Goal: Find contact information: Find contact information

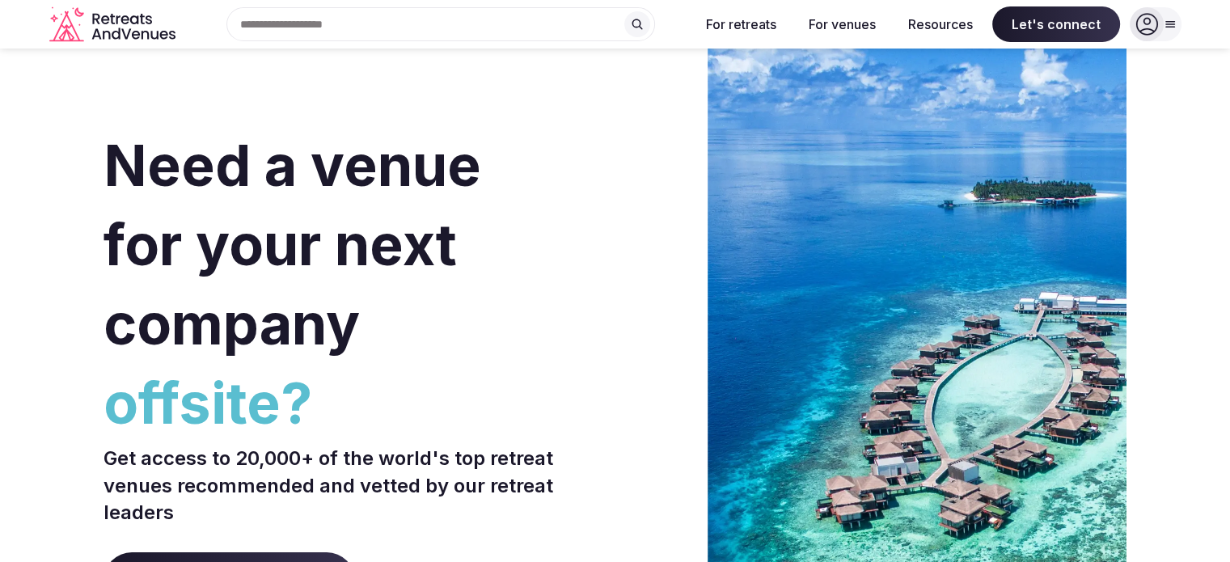
click at [1164, 34] on div at bounding box center [1156, 24] width 52 height 34
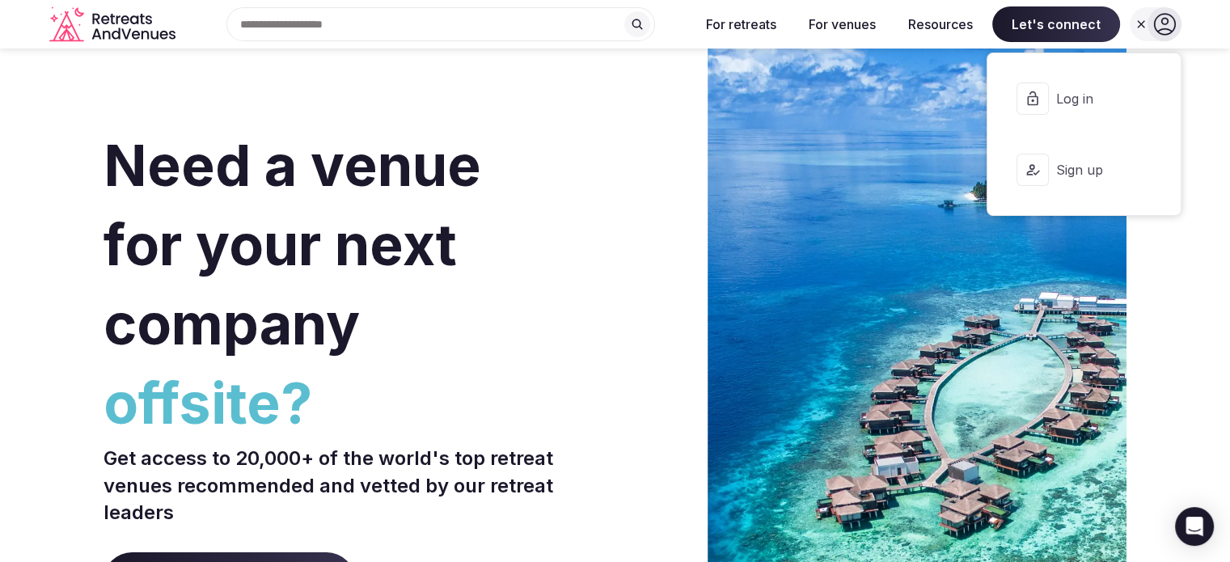
click at [1164, 34] on icon at bounding box center [1164, 25] width 22 height 22
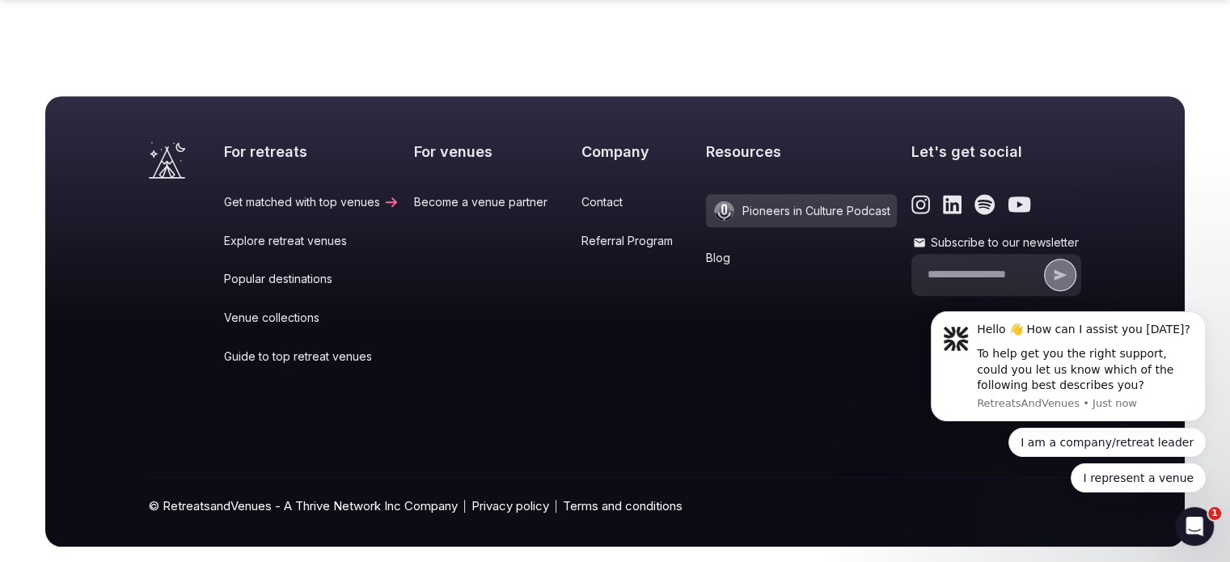
click at [587, 194] on link "Contact" at bounding box center [636, 202] width 111 height 16
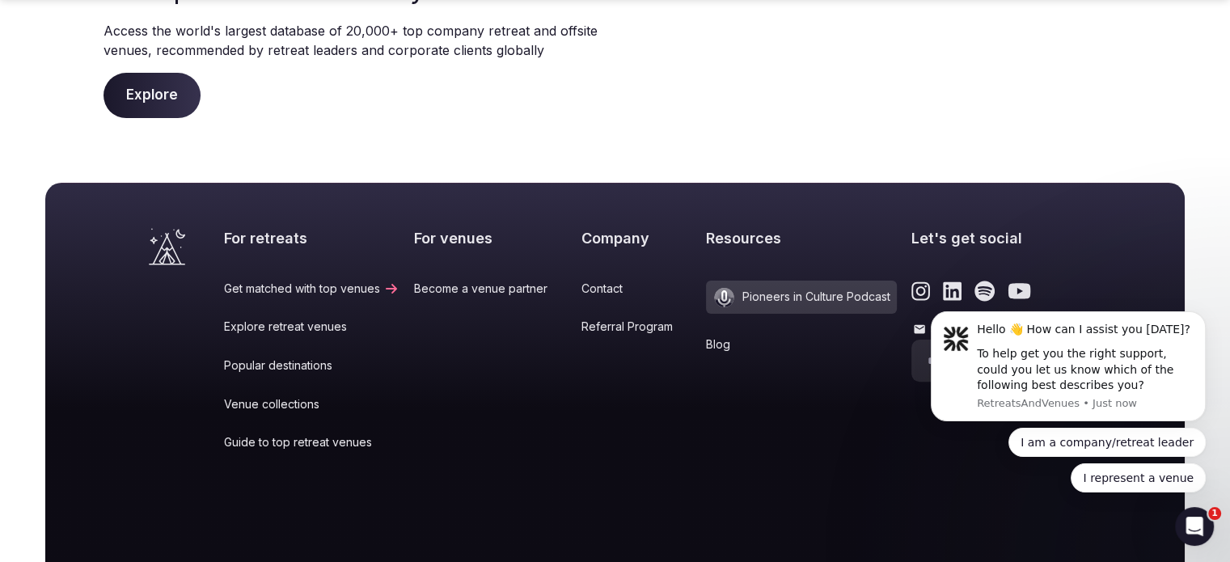
scroll to position [536, 0]
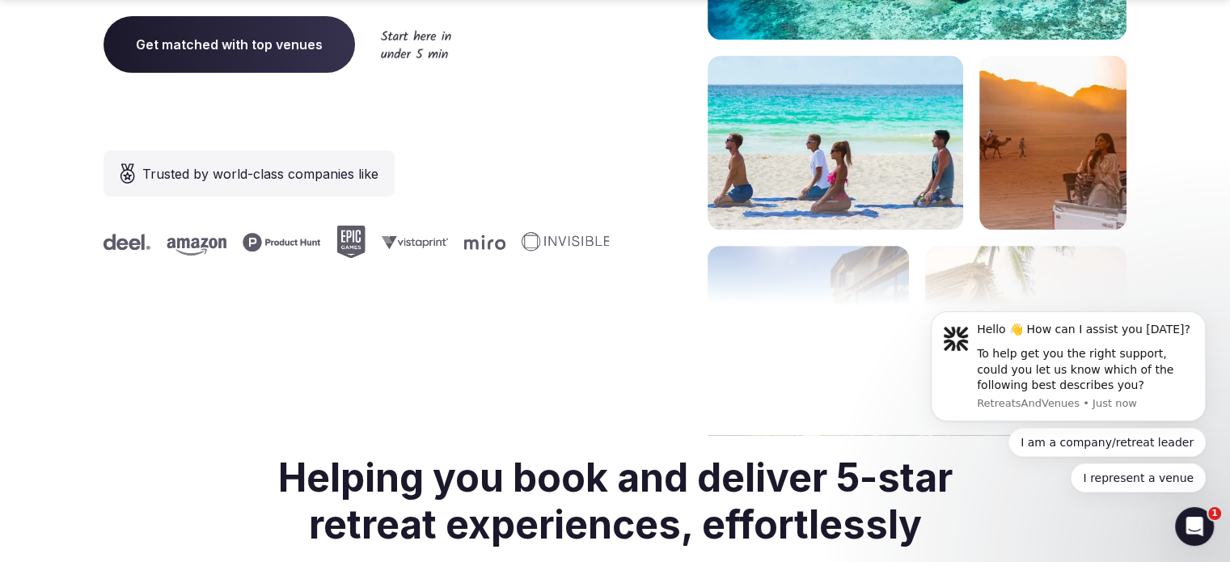
scroll to position [6868, 0]
